Goal: Information Seeking & Learning: Find specific fact

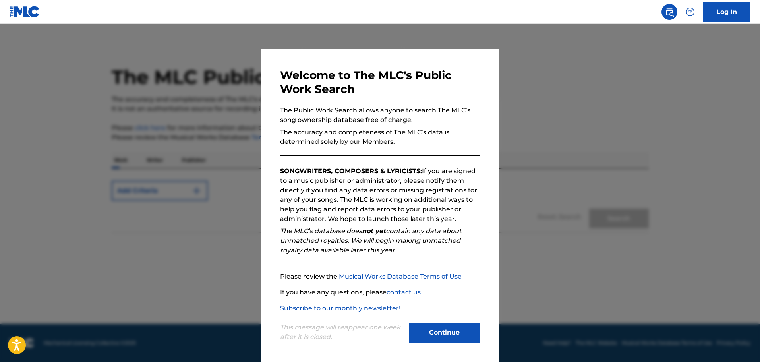
click at [464, 328] on button "Continue" at bounding box center [445, 333] width 72 height 20
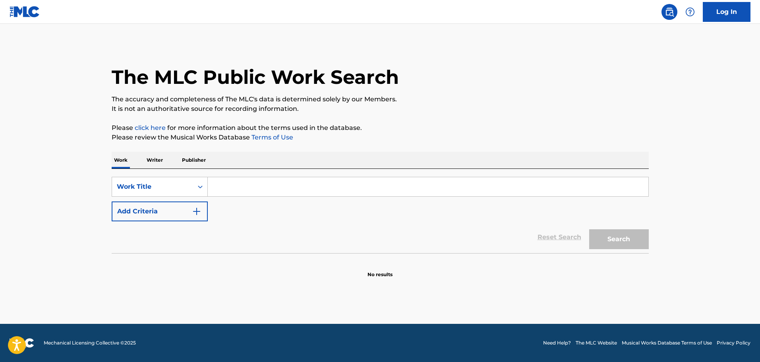
click at [223, 188] on input "Search Form" at bounding box center [428, 186] width 441 height 19
paste input "LATE NIGHTS ON THE HIGHWAY"
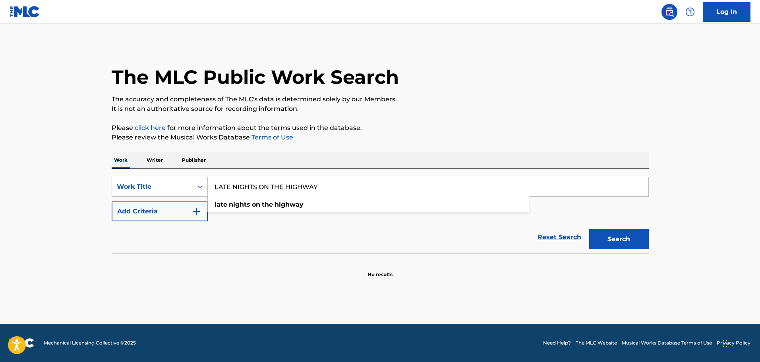
type input "LATE NIGHTS ON THE HIGHWAY"
click at [202, 216] on button "Add Criteria" at bounding box center [160, 211] width 96 height 20
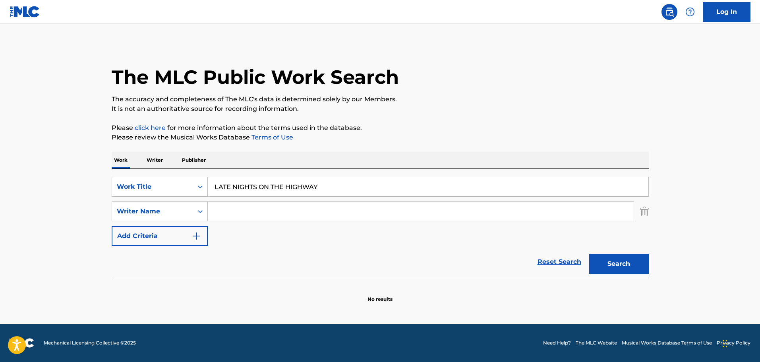
click at [242, 219] on input "Search Form" at bounding box center [421, 211] width 426 height 19
paste input "[PERSON_NAME]"
type input "[PERSON_NAME]"
click at [589, 254] on button "Search" at bounding box center [619, 264] width 60 height 20
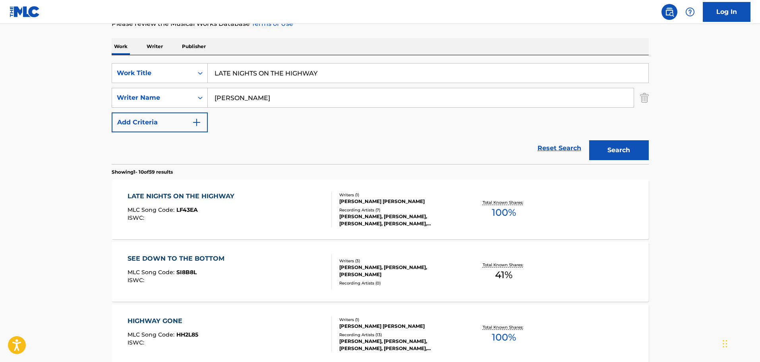
scroll to position [159, 0]
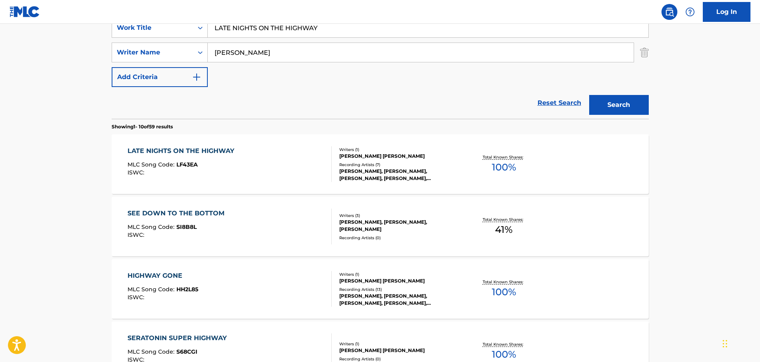
click at [70, 137] on main "The MLC Public Work Search The accuracy and completeness of The MLC's data is d…" at bounding box center [380, 332] width 760 height 935
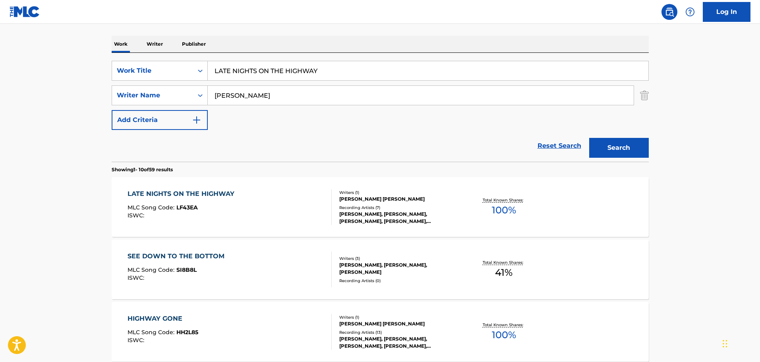
scroll to position [40, 0]
